Goal: Task Accomplishment & Management: Complete application form

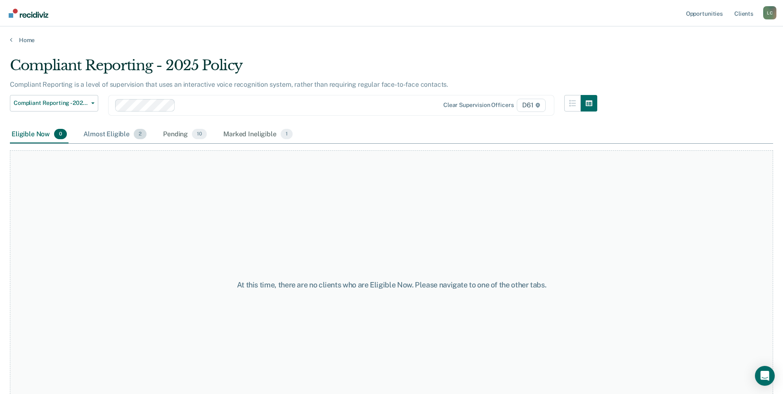
click at [111, 130] on div "Almost Eligible 2" at bounding box center [115, 134] width 66 height 18
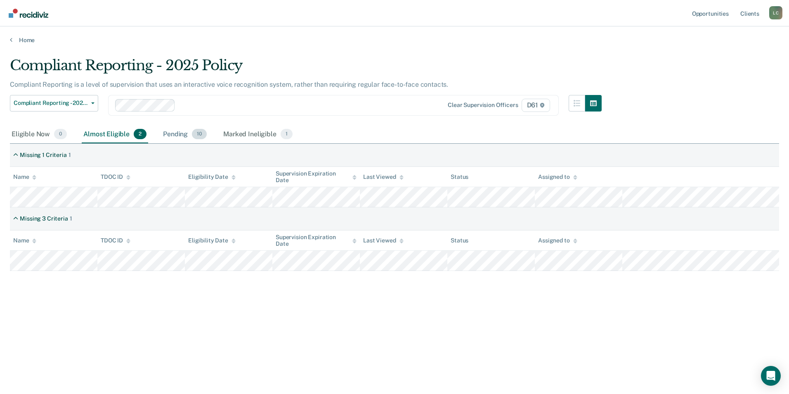
click at [176, 138] on div "Pending 10" at bounding box center [184, 134] width 47 height 18
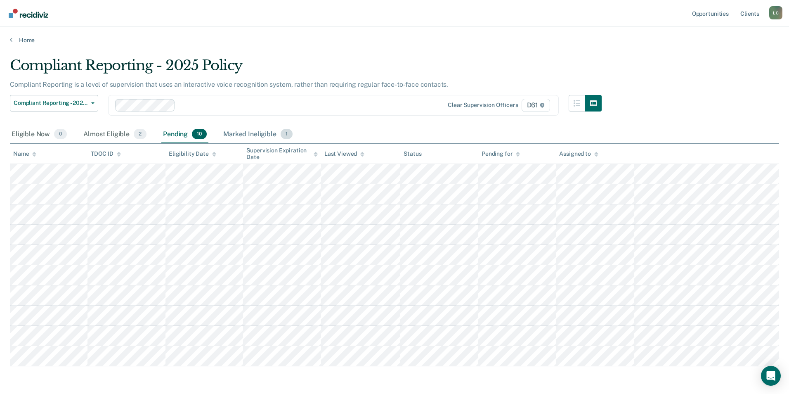
click at [230, 135] on div "Marked Ineligible 1" at bounding box center [258, 134] width 73 height 18
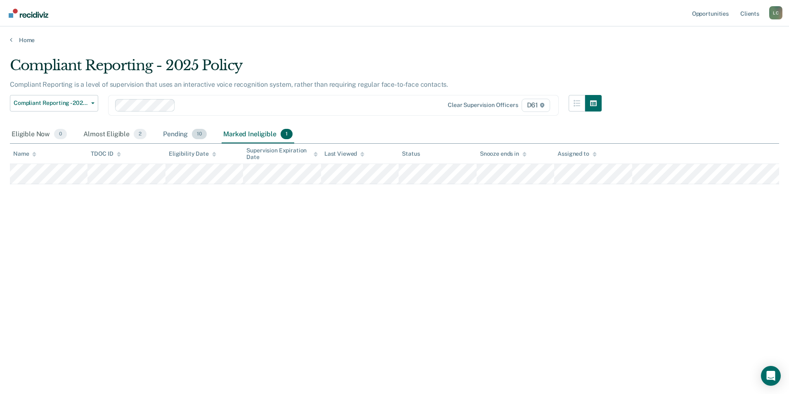
click at [183, 133] on div "Pending 10" at bounding box center [184, 134] width 47 height 18
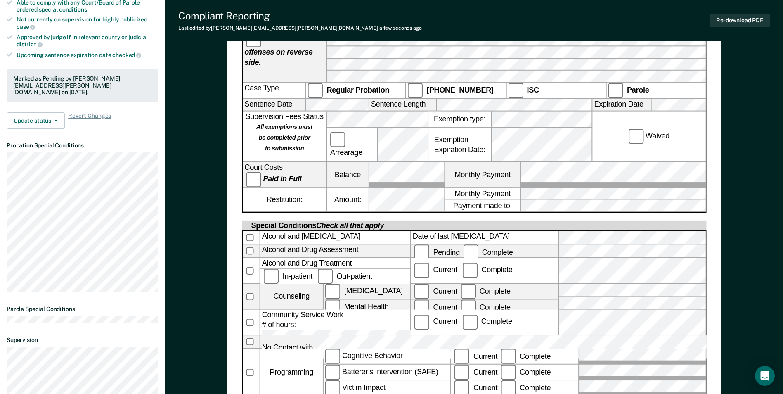
scroll to position [289, 0]
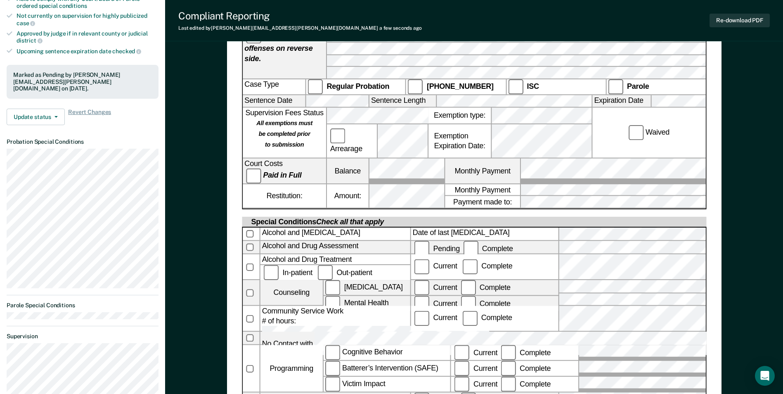
click at [254, 393] on label at bounding box center [251, 400] width 17 height 15
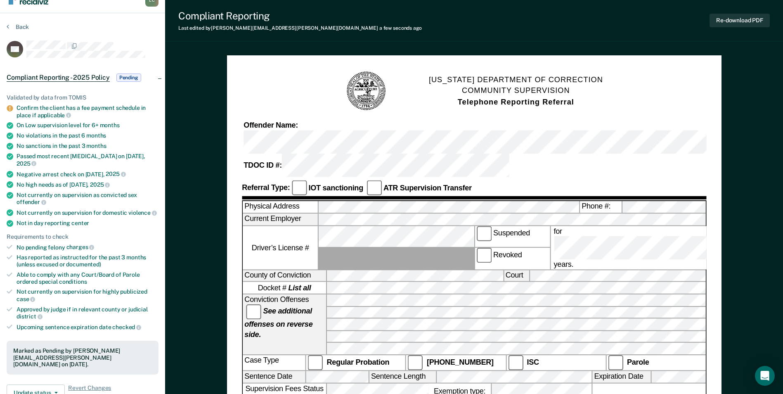
scroll to position [0, 0]
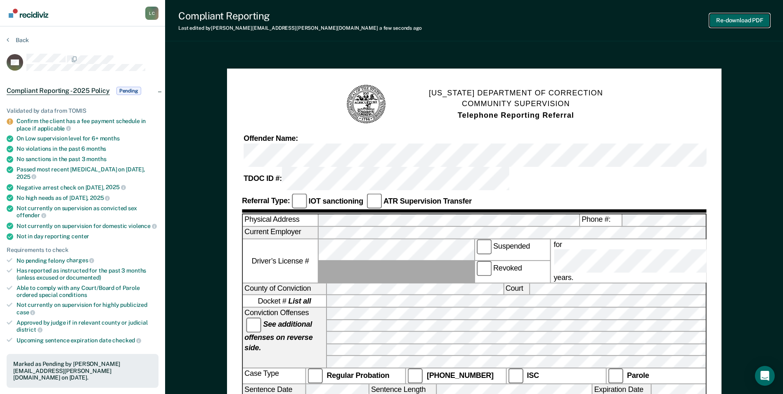
click at [748, 24] on button "Re-download PDF" at bounding box center [739, 21] width 60 height 14
